Goal: Transaction & Acquisition: Purchase product/service

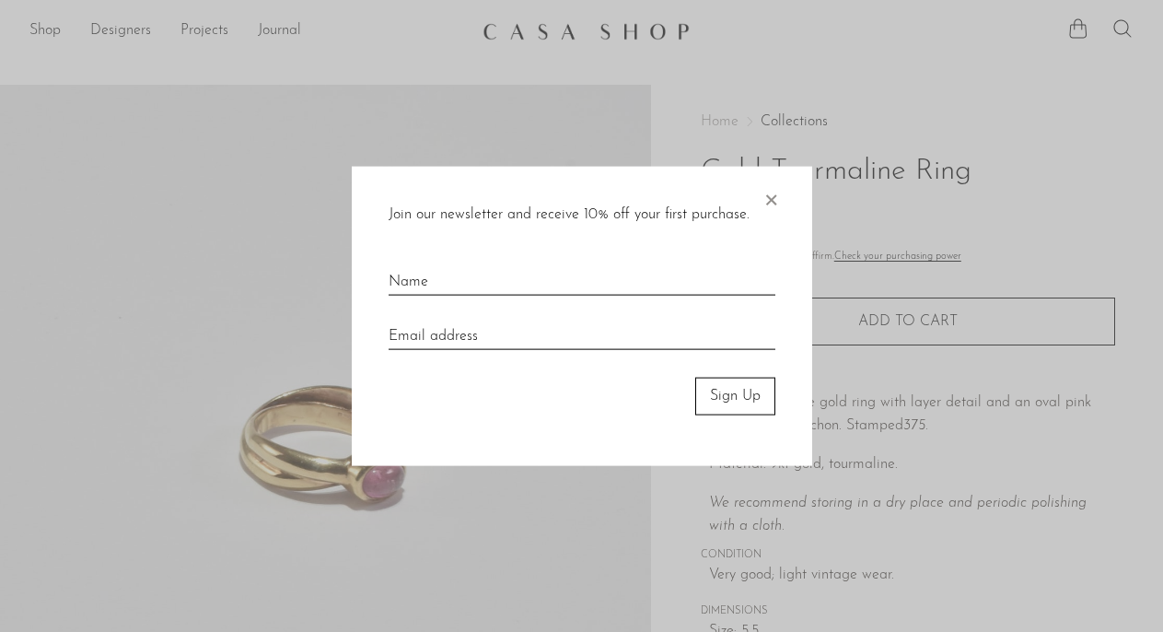
click at [767, 205] on span "×" at bounding box center [770, 196] width 18 height 59
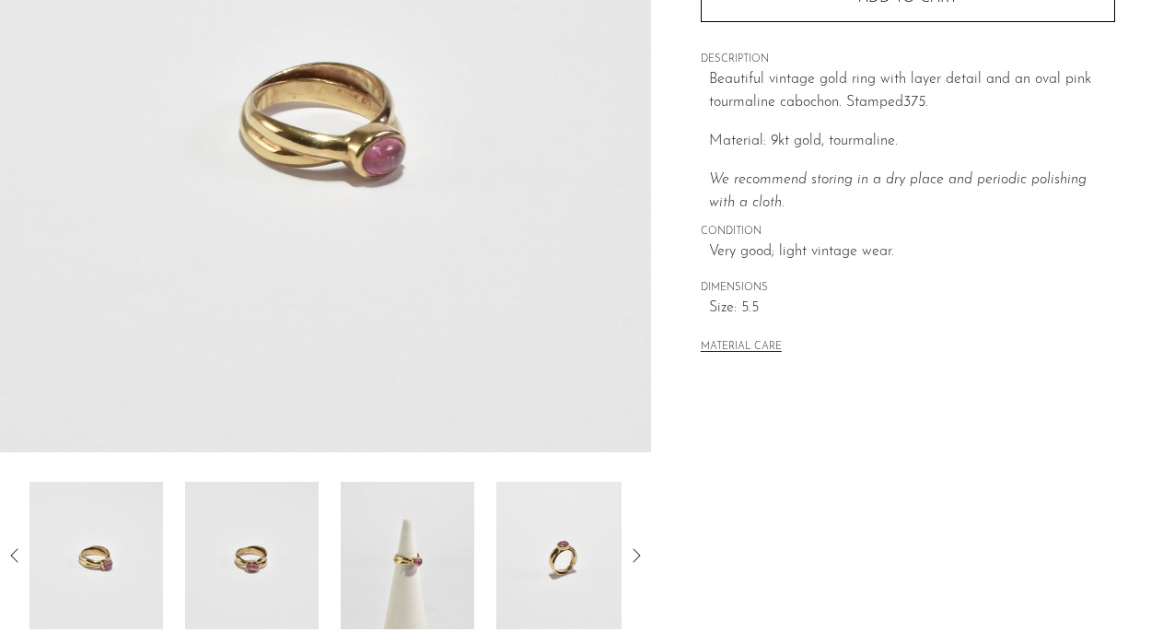
scroll to position [469, 0]
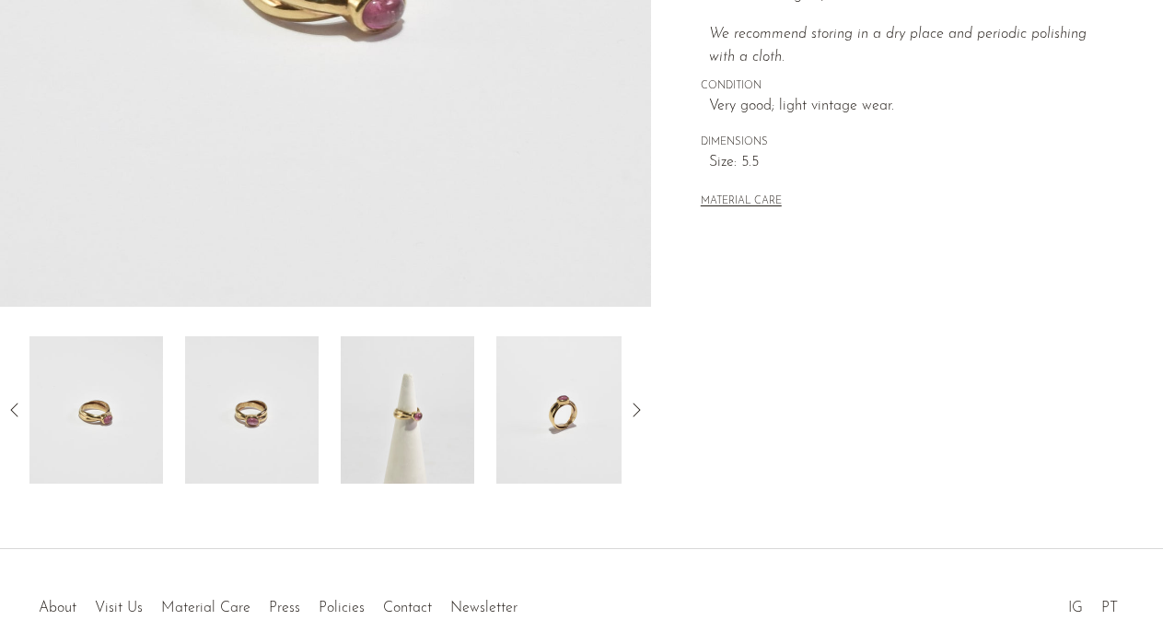
click at [264, 439] on img at bounding box center [252, 409] width 134 height 147
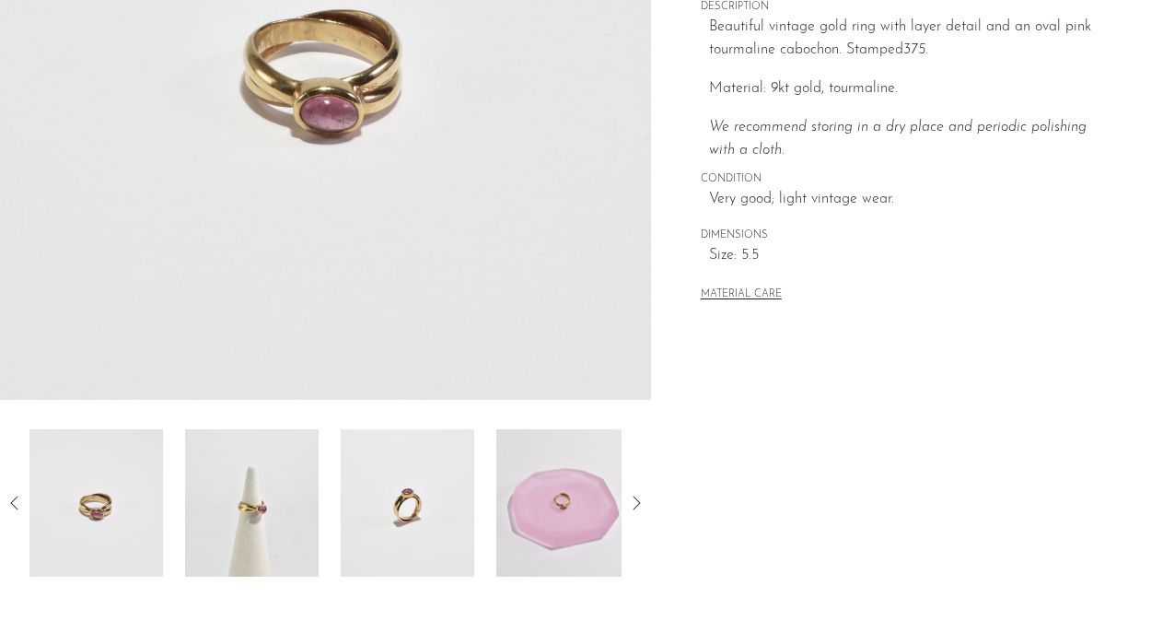
scroll to position [387, 0]
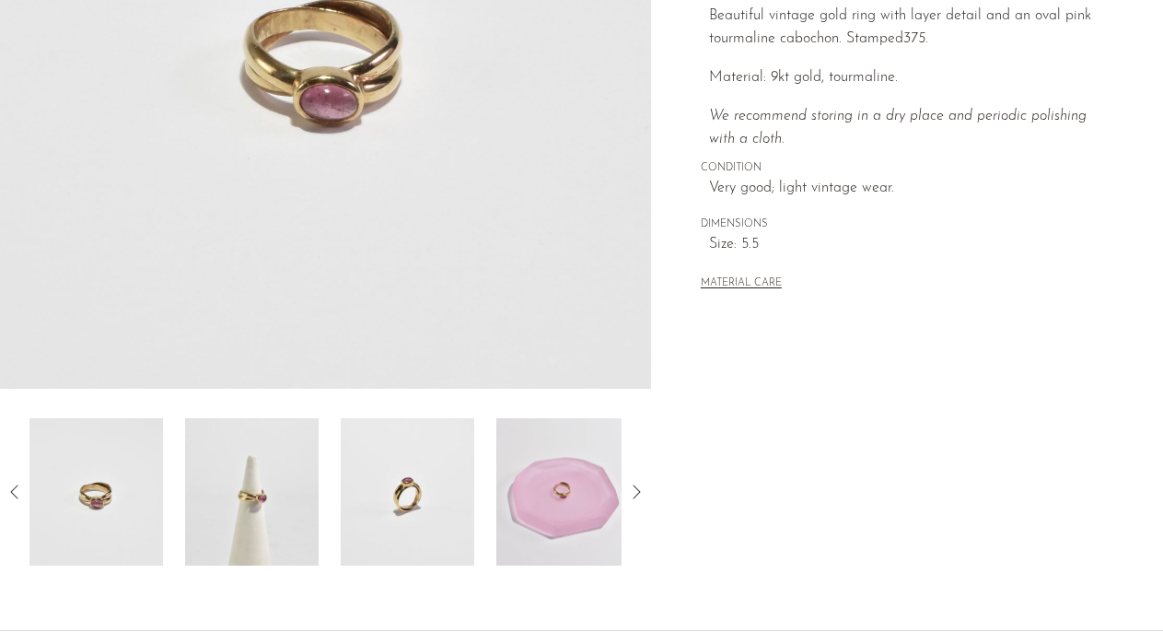
click at [396, 514] on img at bounding box center [408, 491] width 134 height 147
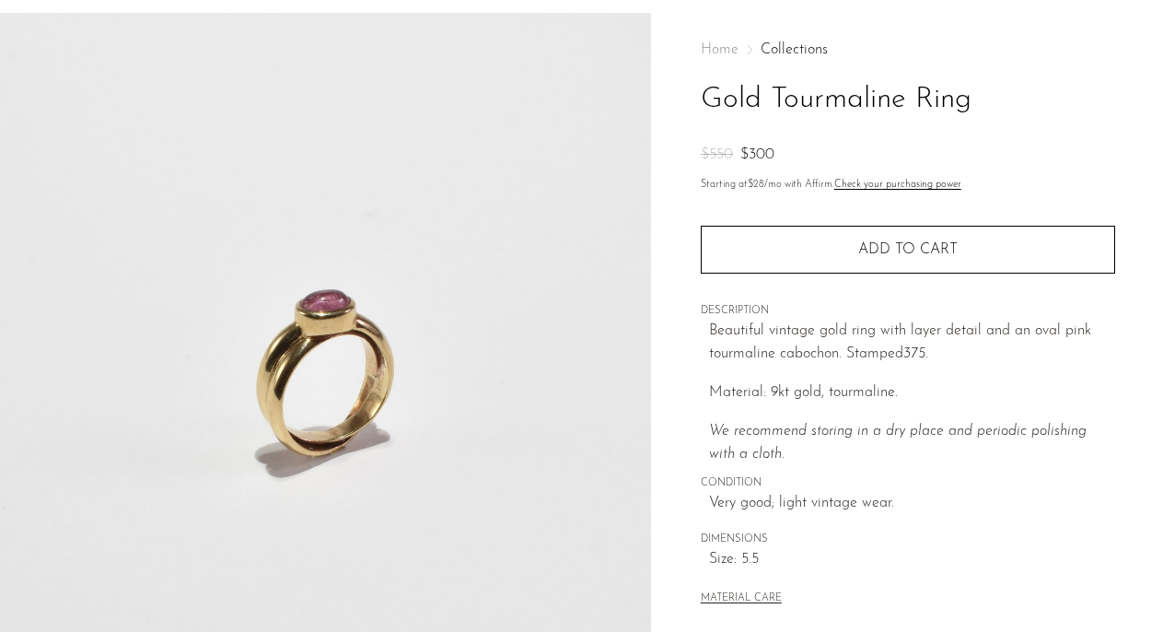
scroll to position [0, 0]
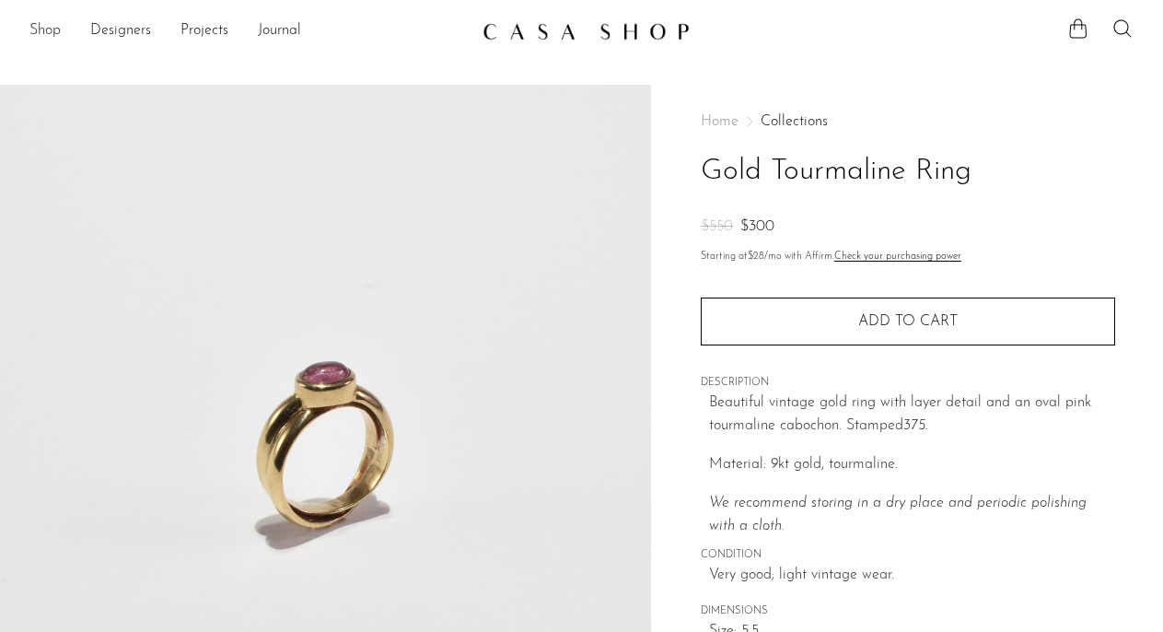
click at [46, 30] on link "Shop" at bounding box center [44, 31] width 31 height 24
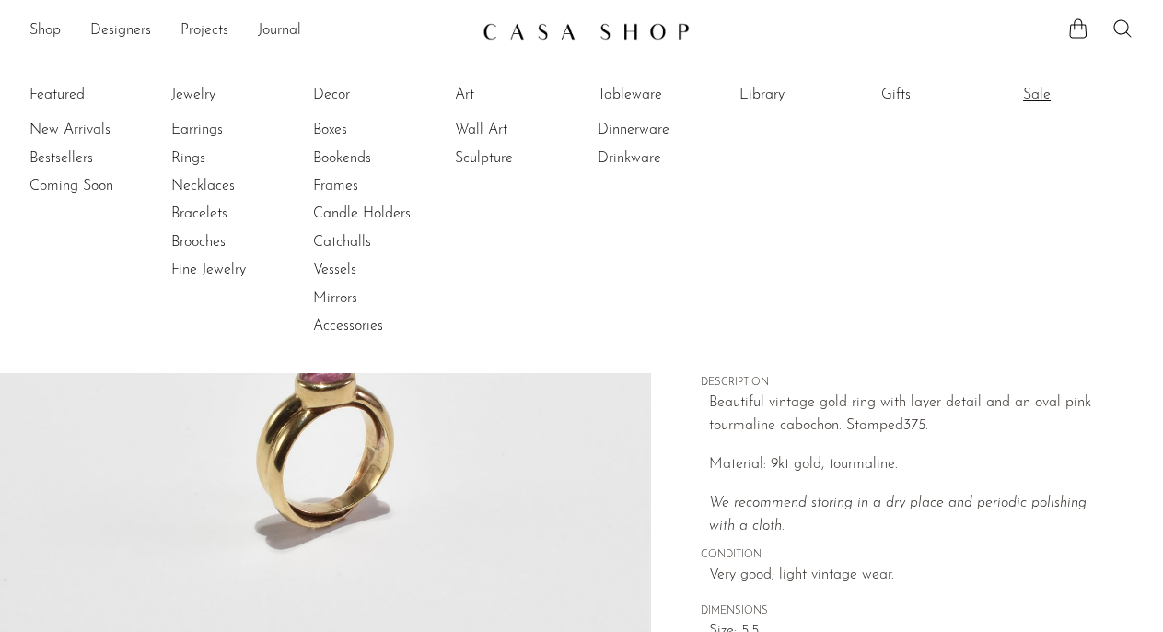
click at [1039, 87] on link "Sale" at bounding box center [1092, 95] width 138 height 20
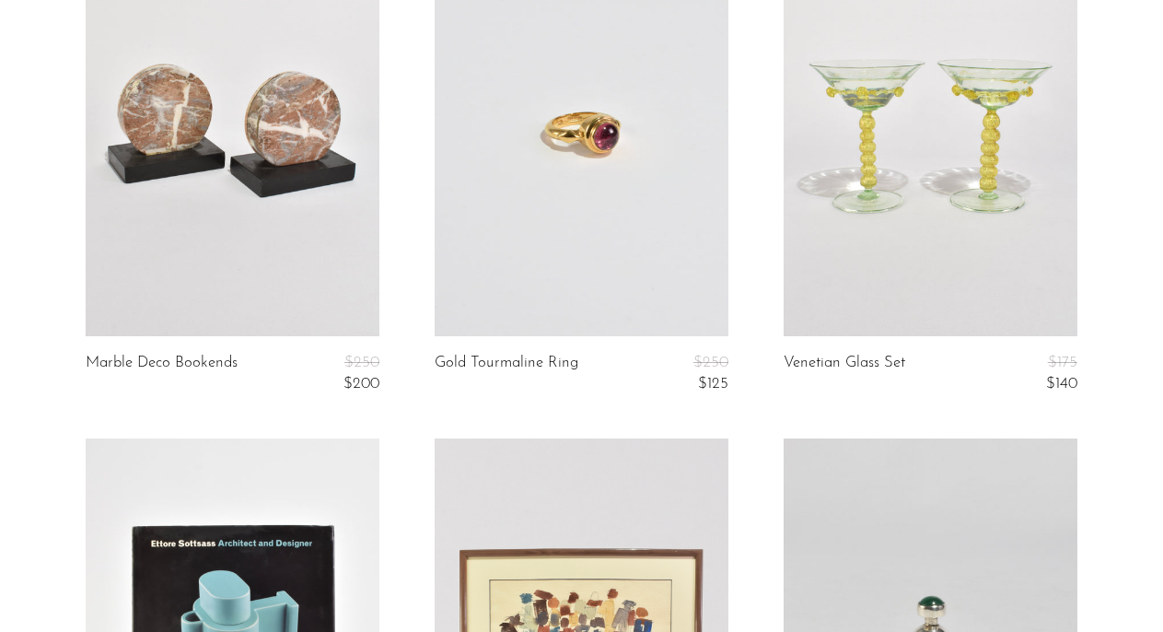
scroll to position [182, 0]
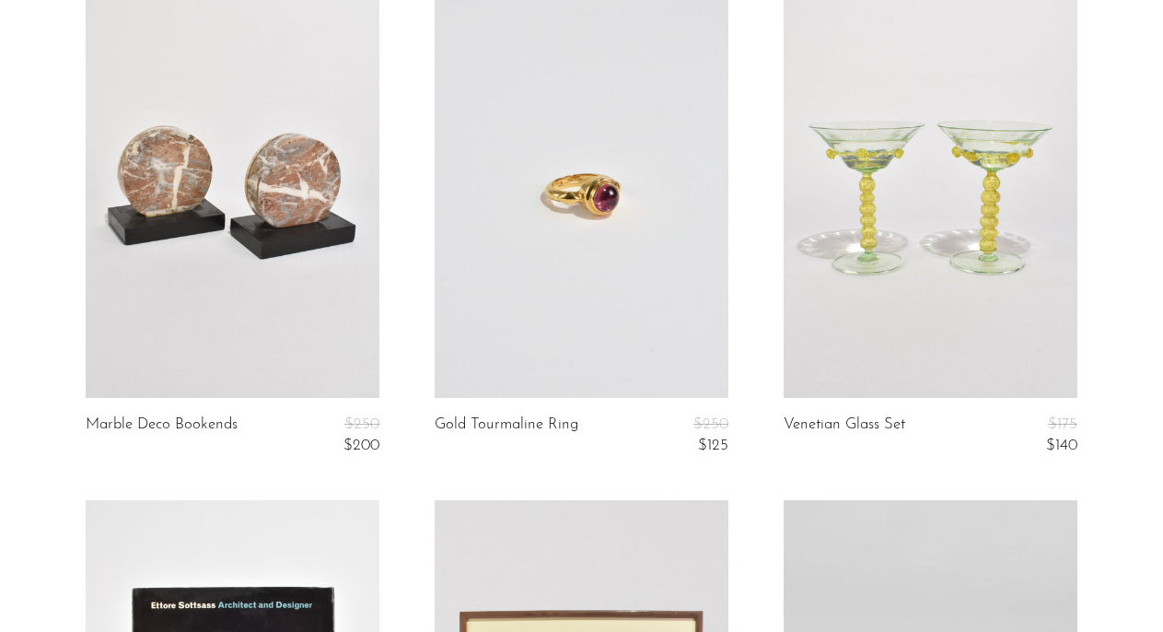
click at [494, 299] on link at bounding box center [582, 192] width 294 height 411
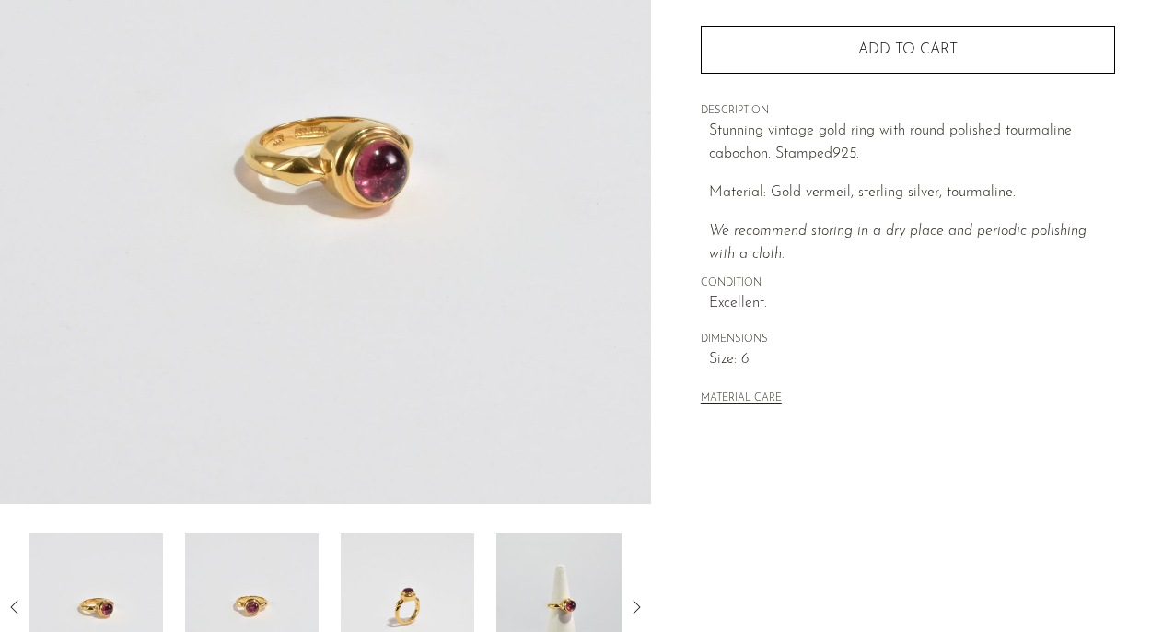
scroll to position [567, 0]
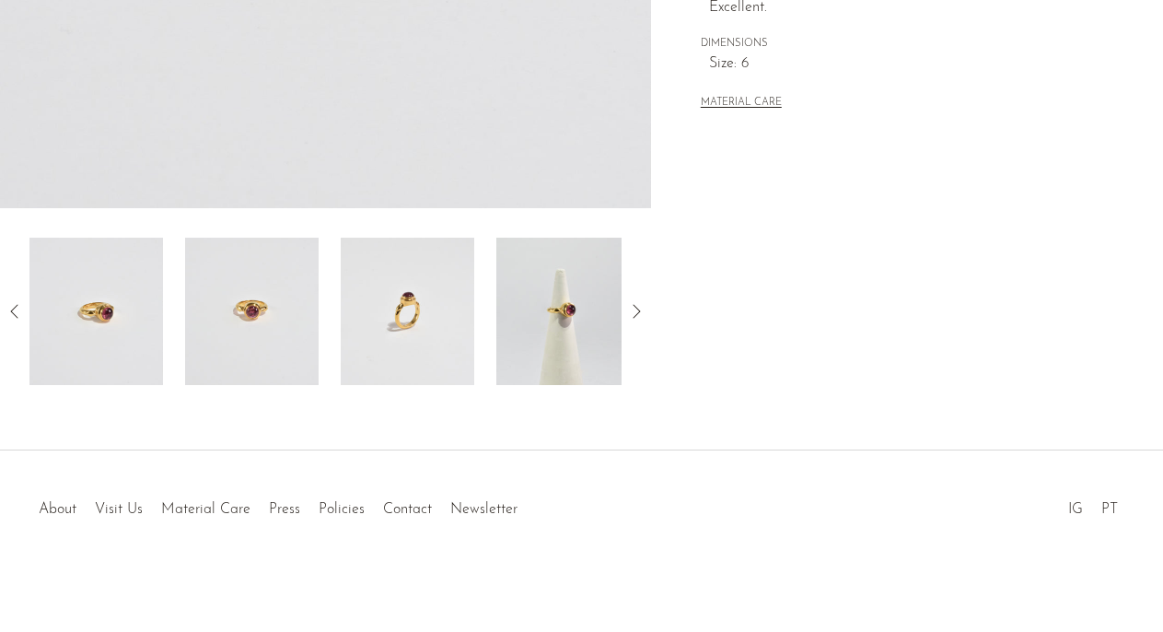
click at [373, 320] on img at bounding box center [408, 311] width 134 height 147
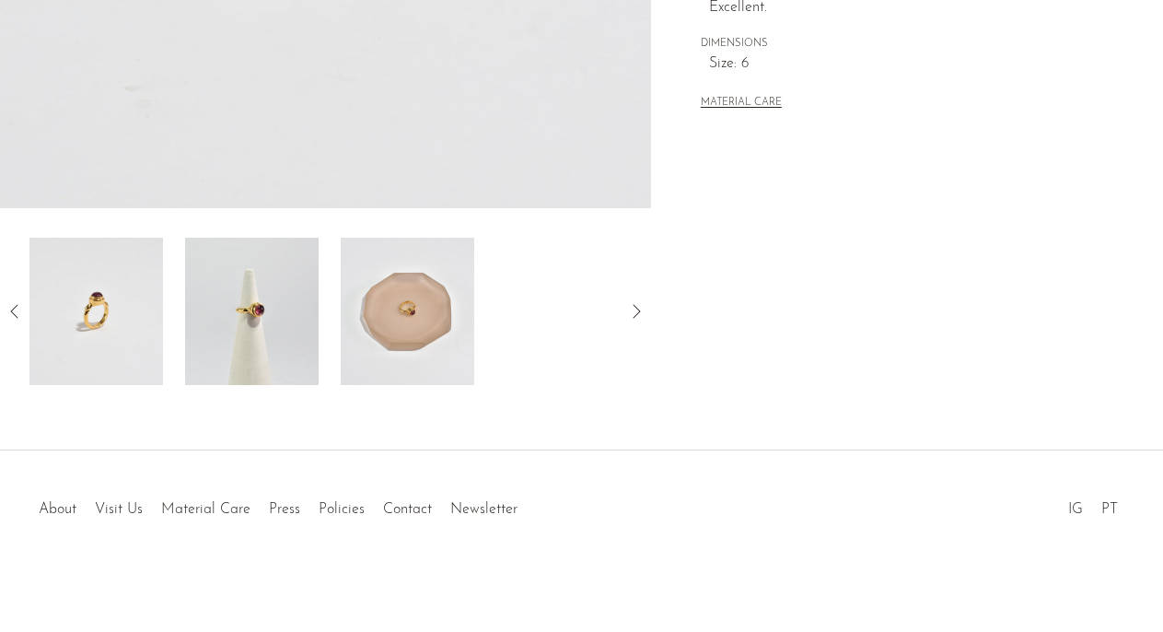
click at [373, 320] on img at bounding box center [408, 311] width 134 height 147
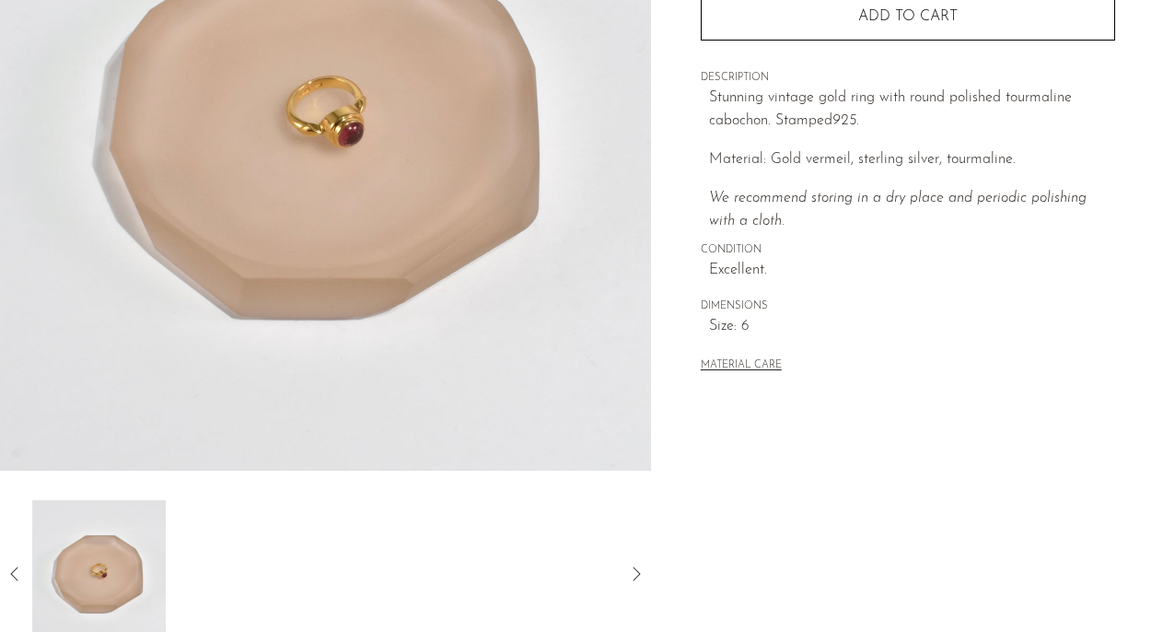
scroll to position [248, 0]
